Goal: Find specific page/section: Find specific page/section

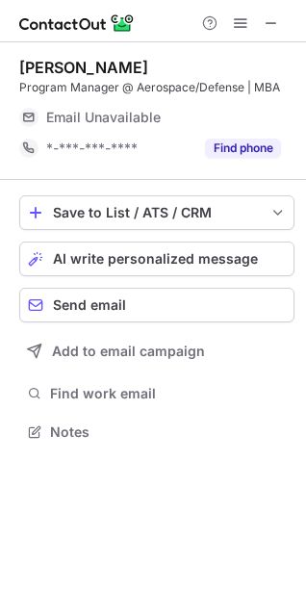
scroll to position [419, 306]
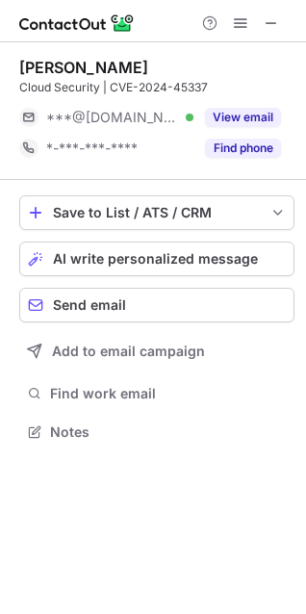
scroll to position [419, 306]
